Goal: Transaction & Acquisition: Purchase product/service

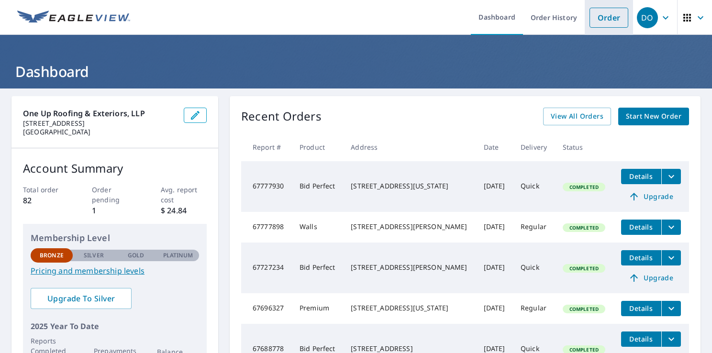
click at [594, 18] on link "Order" at bounding box center [609, 18] width 39 height 20
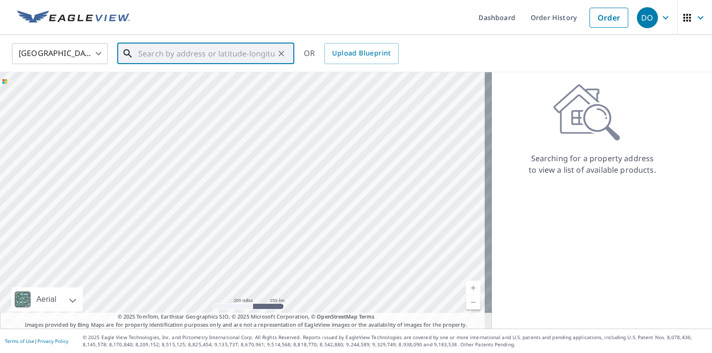
click at [258, 63] on input "text" at bounding box center [206, 53] width 136 height 27
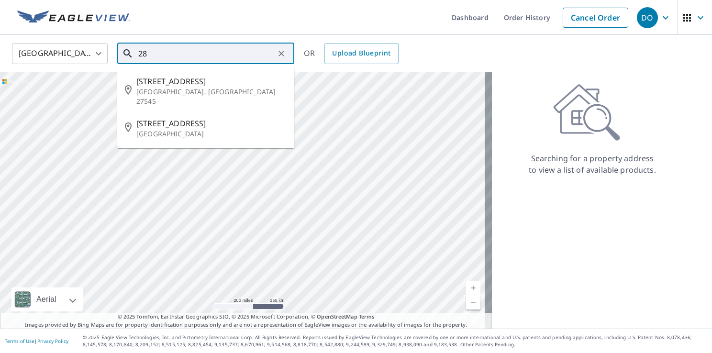
type input "2"
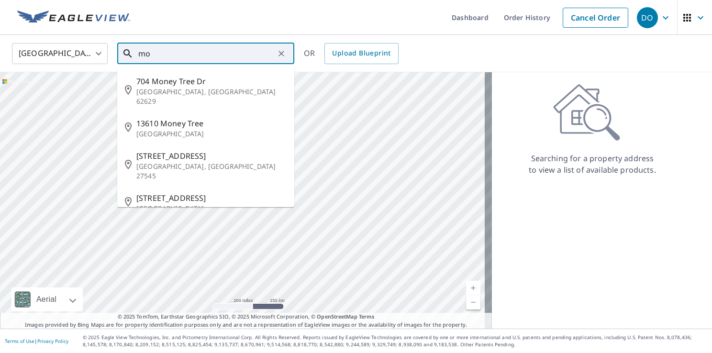
type input "m"
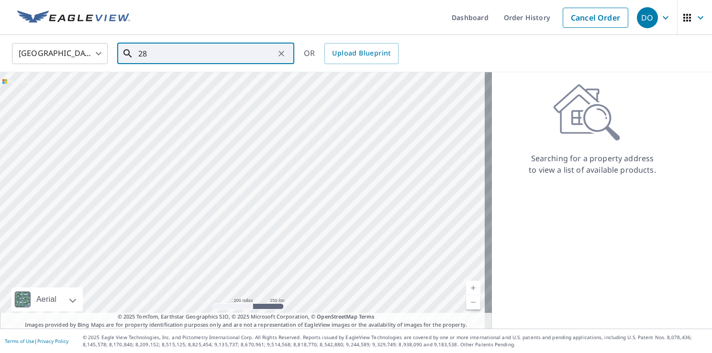
type input "2"
click at [178, 83] on span "385 Moneytree Dr" at bounding box center [211, 81] width 150 height 11
type input "[STREET_ADDRESS][PERSON_NAME]"
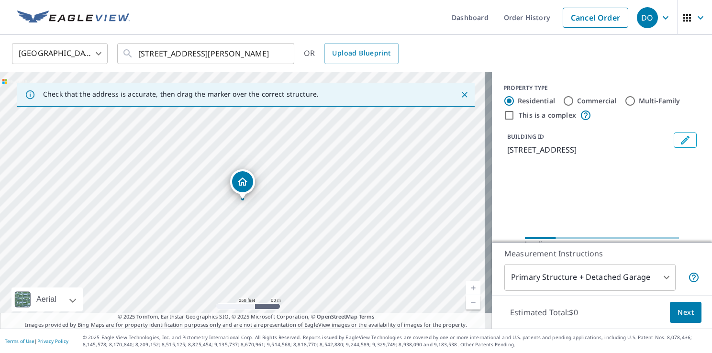
click at [467, 283] on link "Current Level 17, Zoom In" at bounding box center [473, 288] width 14 height 14
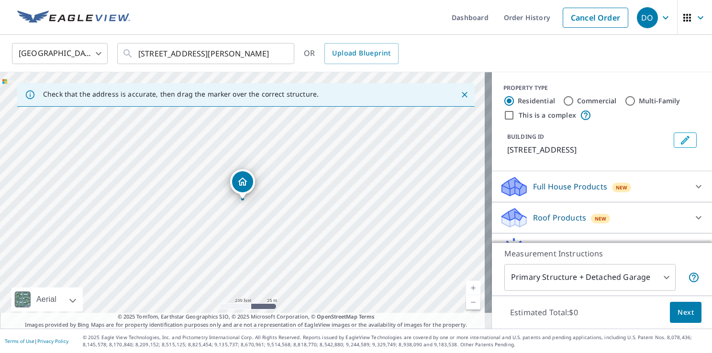
click at [467, 287] on link "Current Level 18, Zoom In" at bounding box center [473, 288] width 14 height 14
click at [467, 287] on link "Current Level 19, Zoom In" at bounding box center [473, 288] width 14 height 14
click at [467, 287] on link "Current Level 20, Zoom In Disabled" at bounding box center [473, 288] width 14 height 14
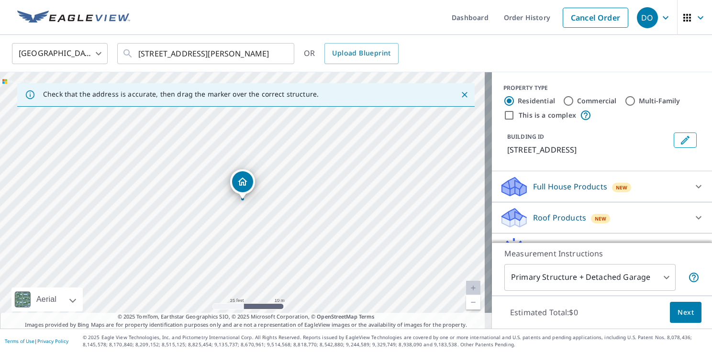
click at [467, 302] on link "Current Level 20, Zoom Out" at bounding box center [473, 302] width 14 height 14
click at [467, 302] on link "Current Level 19, Zoom Out" at bounding box center [473, 302] width 14 height 14
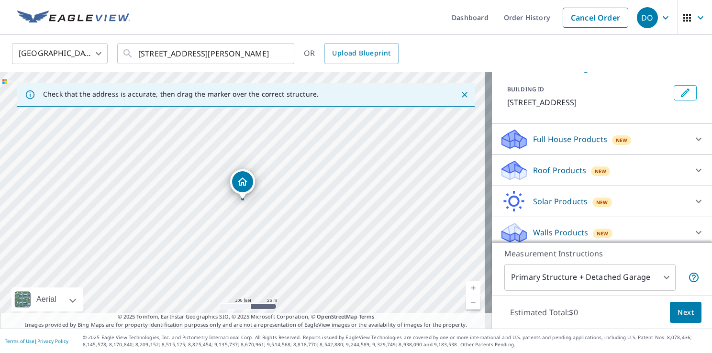
scroll to position [52, 0]
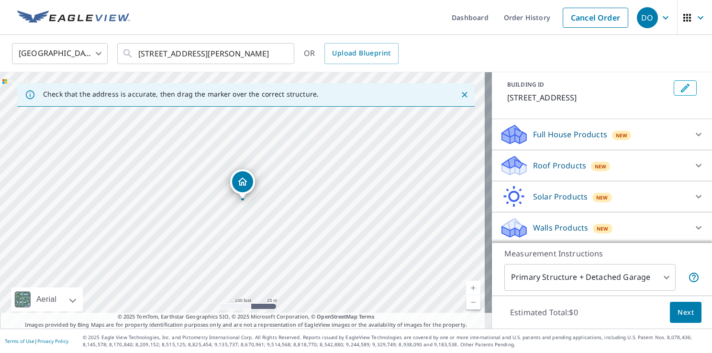
click at [637, 167] on div "Roof Products New" at bounding box center [594, 166] width 188 height 23
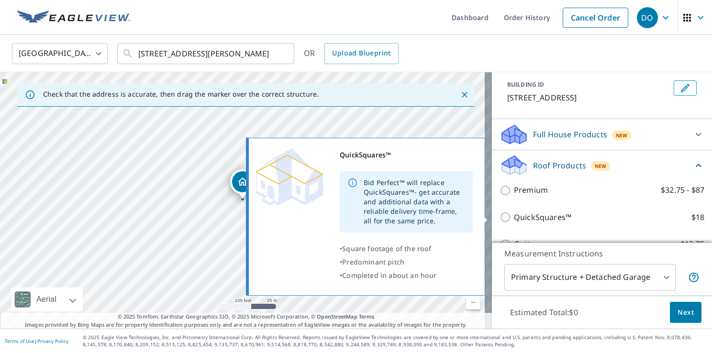
click at [500, 215] on input "QuickSquares™ $18" at bounding box center [507, 217] width 14 height 11
checkbox input "true"
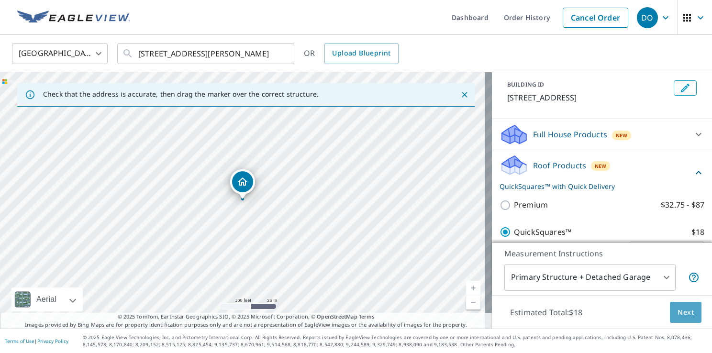
click at [670, 309] on button "Next" at bounding box center [686, 313] width 32 height 22
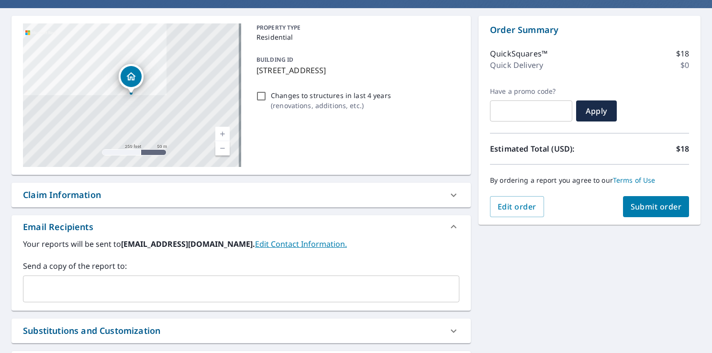
scroll to position [82, 0]
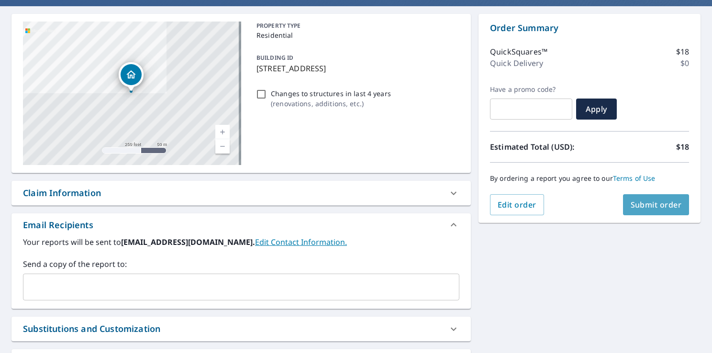
click at [628, 198] on button "Submit order" at bounding box center [656, 204] width 67 height 21
checkbox input "true"
